Goal: Task Accomplishment & Management: Manage account settings

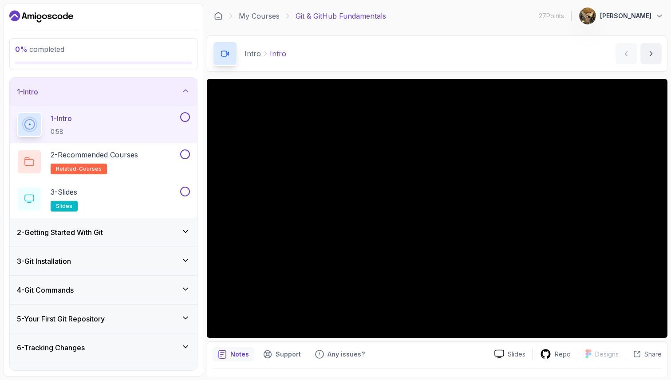
click at [335, 17] on p "[PERSON_NAME]" at bounding box center [625, 16] width 51 height 9
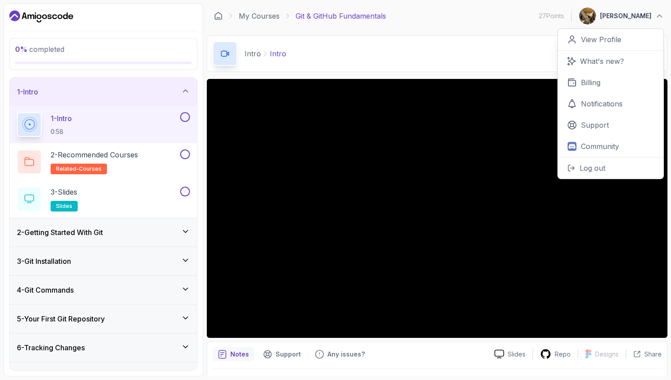
click at [335, 17] on p "[PERSON_NAME]" at bounding box center [625, 16] width 51 height 9
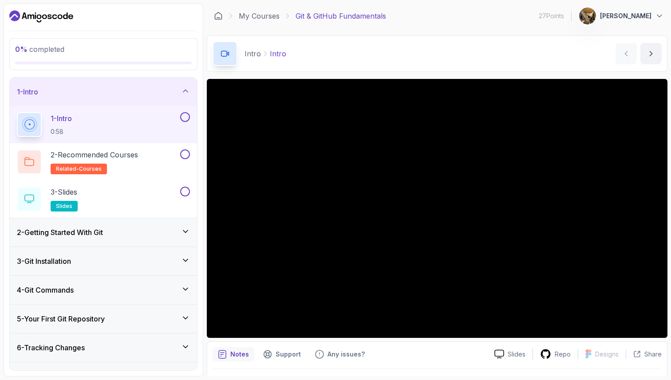
click at [65, 19] on icon "Dashboard" at bounding box center [65, 15] width 5 height 7
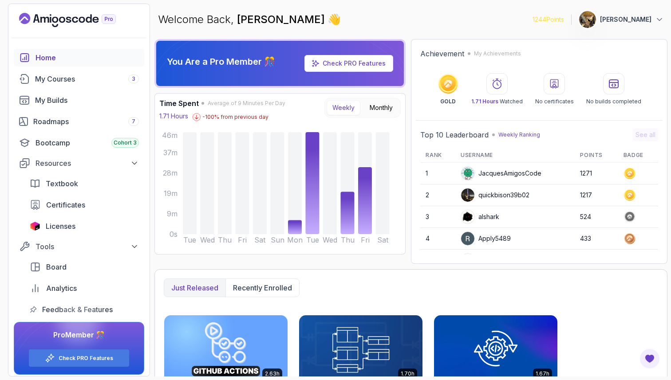
drag, startPoint x: 312, startPoint y: 116, endPoint x: 299, endPoint y: 87, distance: 32.0
click at [299, 87] on div "You Are a Pro Member 🎊 Check PRO Features Time Spent Average of 9 Minutes Per D…" at bounding box center [279, 151] width 251 height 225
click at [335, 79] on icon at bounding box center [381, 66] width 50 height 47
click at [335, 72] on icon at bounding box center [381, 66] width 50 height 47
click at [335, 65] on link "Check PRO Features" at bounding box center [354, 63] width 63 height 8
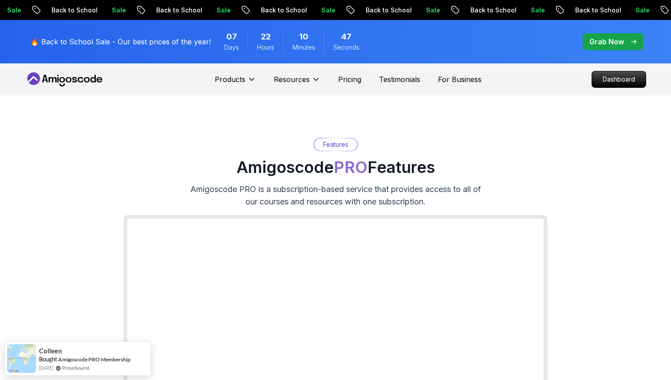
click at [335, 39] on p "Grab Now" at bounding box center [606, 41] width 35 height 11
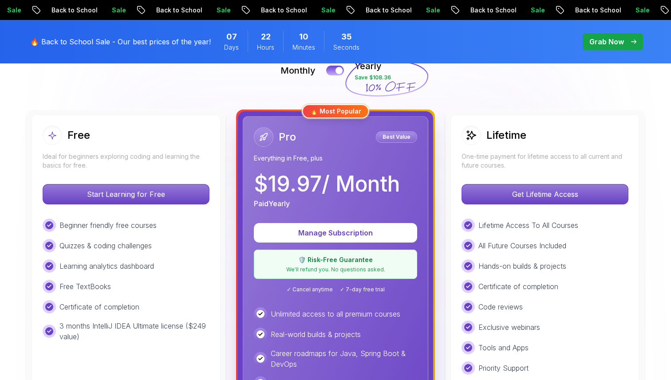
scroll to position [207, 0]
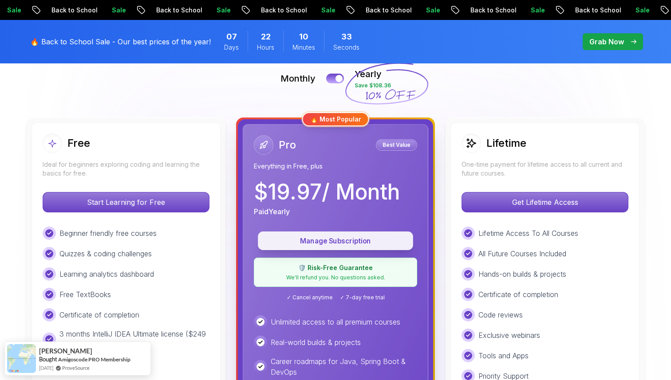
click at [335, 228] on p "Manage Subscription" at bounding box center [335, 241] width 135 height 10
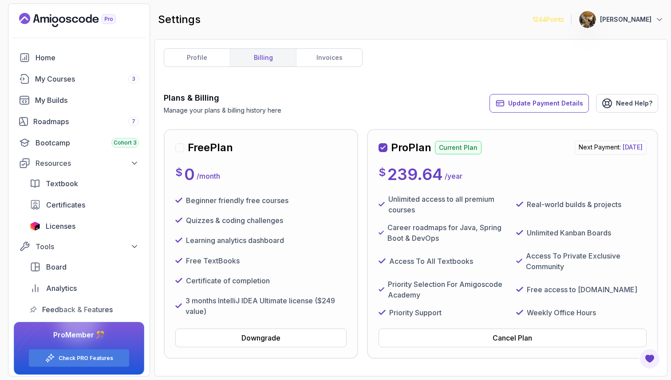
scroll to position [2, 0]
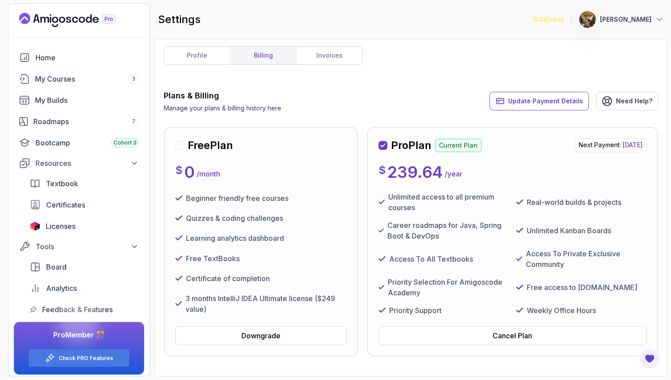
click at [335, 228] on p "Unlimited Kanban Boards" at bounding box center [569, 230] width 84 height 11
click at [335, 219] on div "Unlimited access to all premium courses Real-world builds & projects Career roa…" at bounding box center [512, 254] width 268 height 124
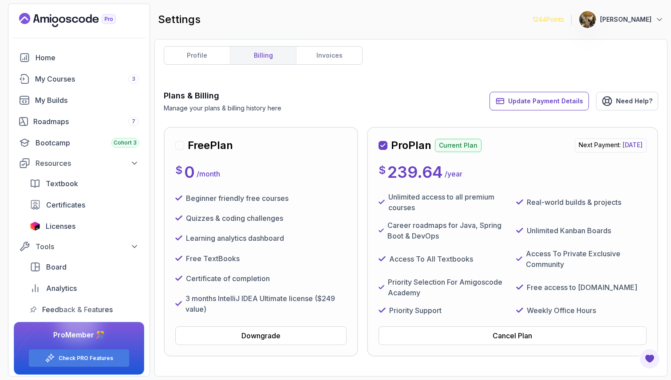
click at [335, 219] on div "Unlimited access to all premium courses Real-world builds & projects Career roa…" at bounding box center [512, 254] width 268 height 124
click at [335, 228] on div "Access To All Textbooks" at bounding box center [443, 258] width 130 height 21
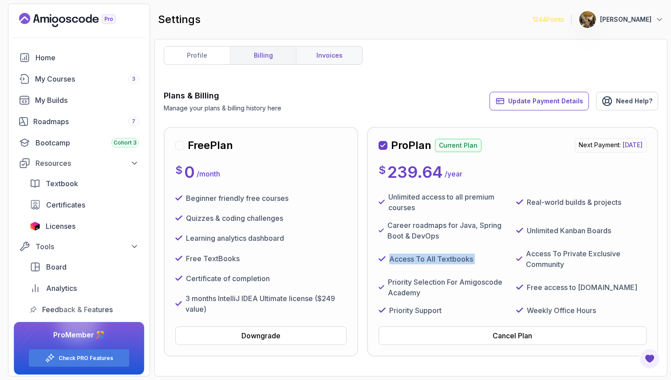
click at [335, 56] on link "invoices" at bounding box center [329, 56] width 66 height 18
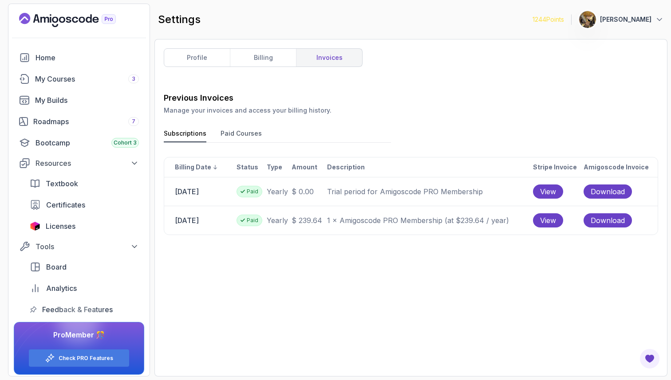
click at [335, 191] on p "Trial period for Amigoscode PRO Membership" at bounding box center [429, 191] width 205 height 11
click at [335, 218] on p "1 × Amigoscode PRO Membership (at $239.64 / year)" at bounding box center [429, 220] width 205 height 11
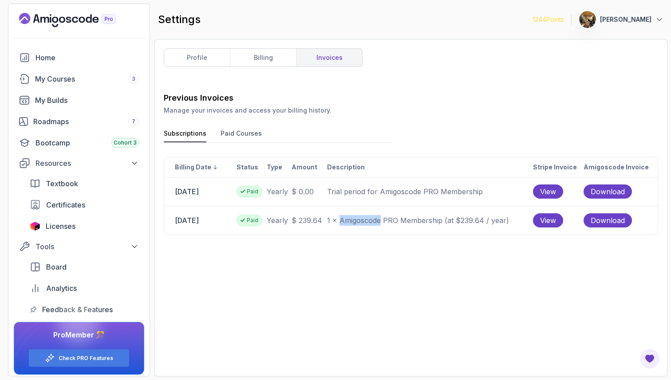
click at [335, 218] on p "1 × Amigoscode PRO Membership (at $239.64 / year)" at bounding box center [429, 220] width 205 height 11
click at [335, 219] on span "View" at bounding box center [548, 220] width 16 height 11
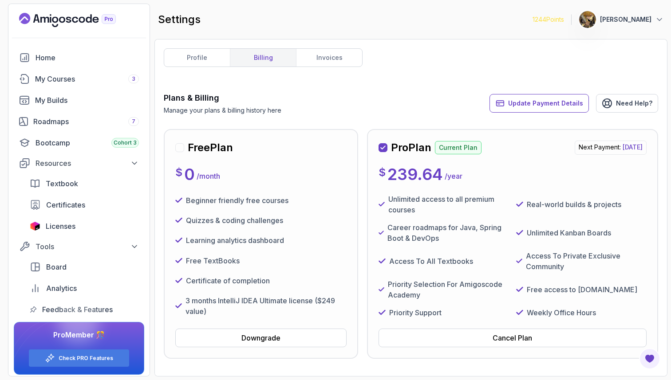
click at [106, 25] on icon "Landing page" at bounding box center [67, 20] width 97 height 14
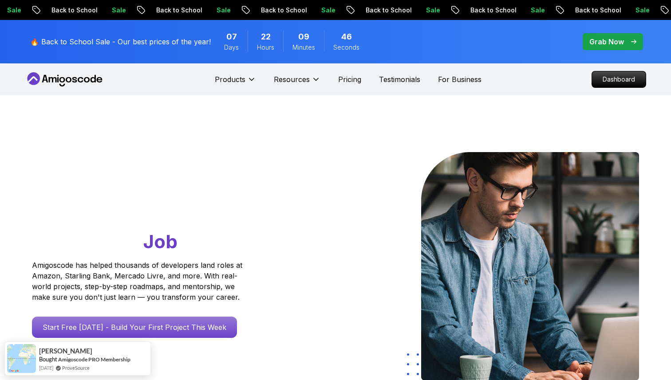
click at [236, 67] on nav "Products Products Portfolly The one-click portfolio builder for developers Cour…" at bounding box center [335, 79] width 621 height 32
click at [240, 72] on div "Products" at bounding box center [235, 80] width 41 height 18
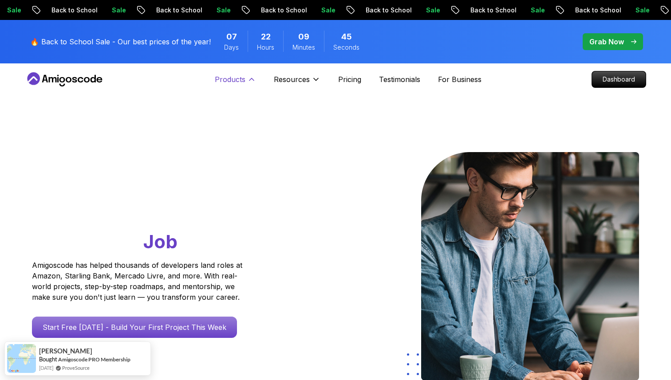
click at [240, 81] on p "Products" at bounding box center [230, 79] width 31 height 11
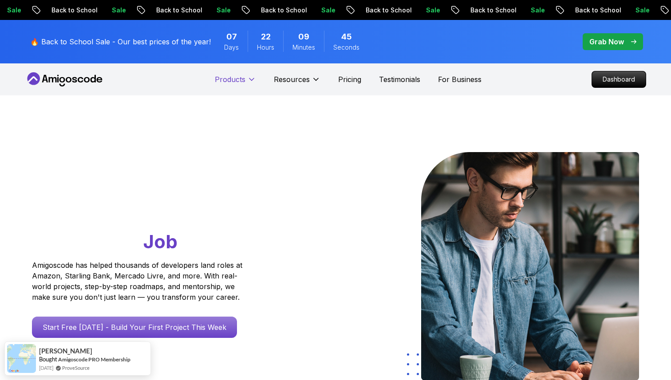
click at [240, 81] on p "Products" at bounding box center [230, 79] width 31 height 11
click at [335, 78] on p "Pricing" at bounding box center [349, 79] width 23 height 11
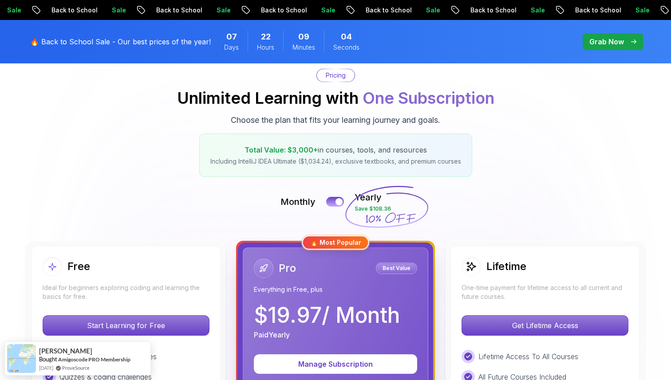
scroll to position [77, 0]
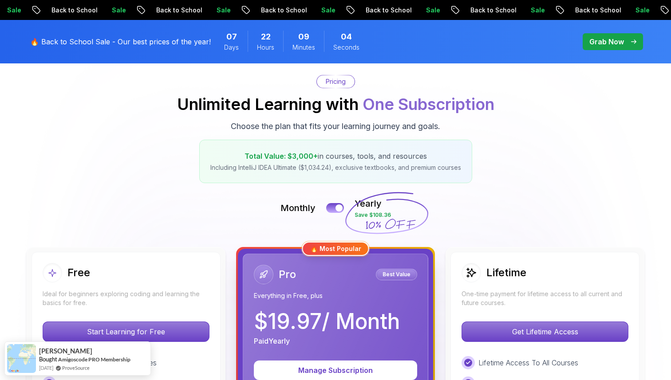
click at [335, 213] on icon at bounding box center [386, 213] width 85 height 78
click at [335, 207] on div at bounding box center [339, 209] width 8 height 8
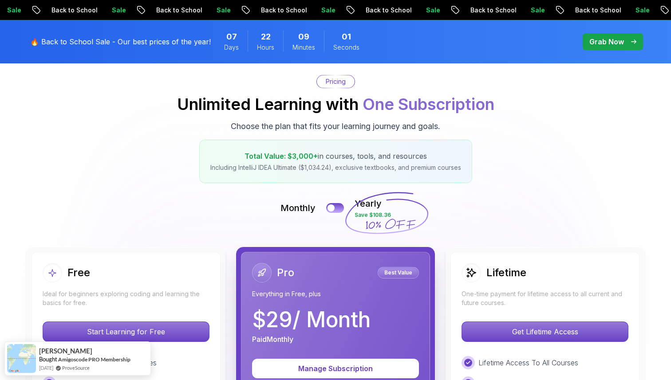
click at [335, 178] on icon at bounding box center [386, 213] width 85 height 78
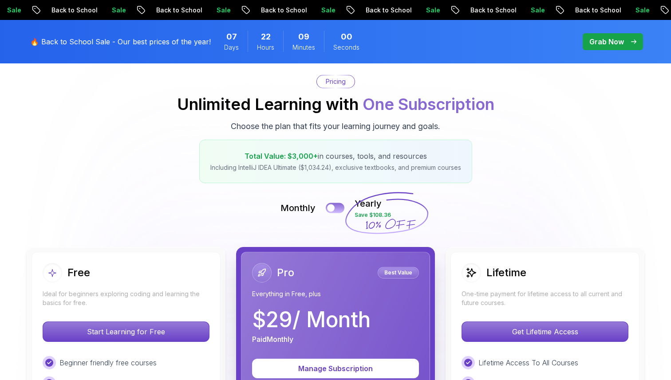
click at [335, 207] on button at bounding box center [335, 208] width 19 height 10
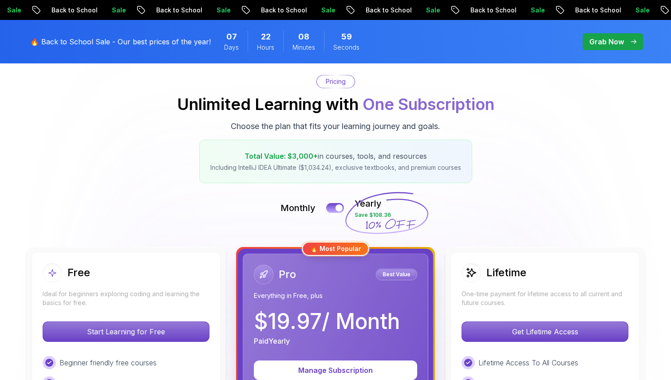
click at [335, 207] on icon at bounding box center [386, 213] width 85 height 78
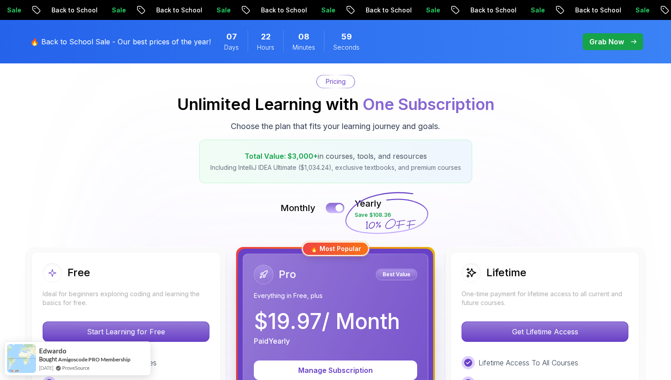
click at [335, 207] on div at bounding box center [339, 209] width 8 height 8
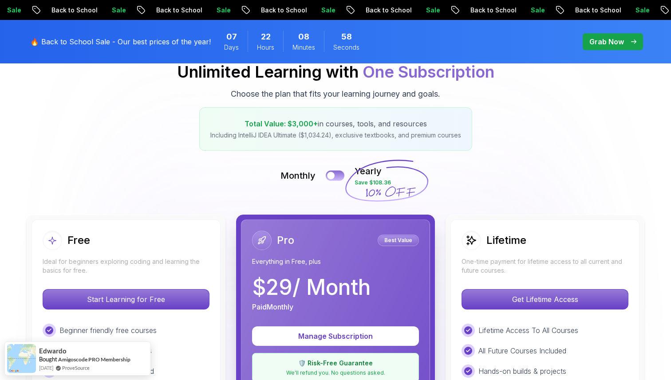
scroll to position [129, 0]
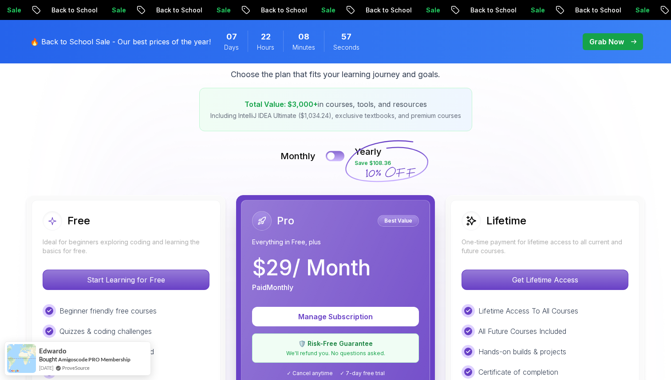
click at [332, 160] on button at bounding box center [335, 156] width 19 height 10
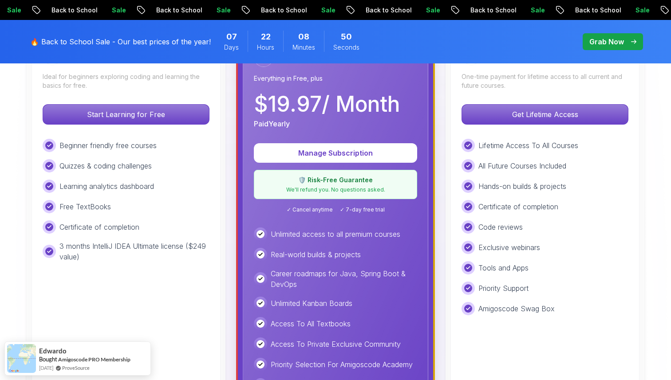
scroll to position [0, 0]
